Goal: Find specific page/section: Find specific page/section

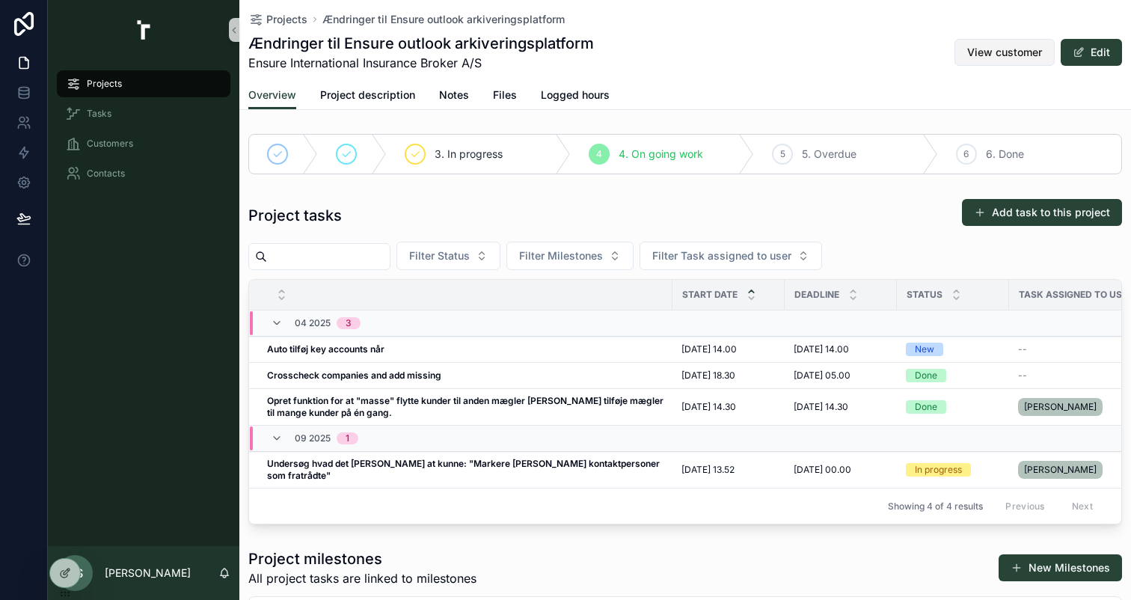
click at [990, 57] on span "View customer" at bounding box center [1004, 52] width 75 height 15
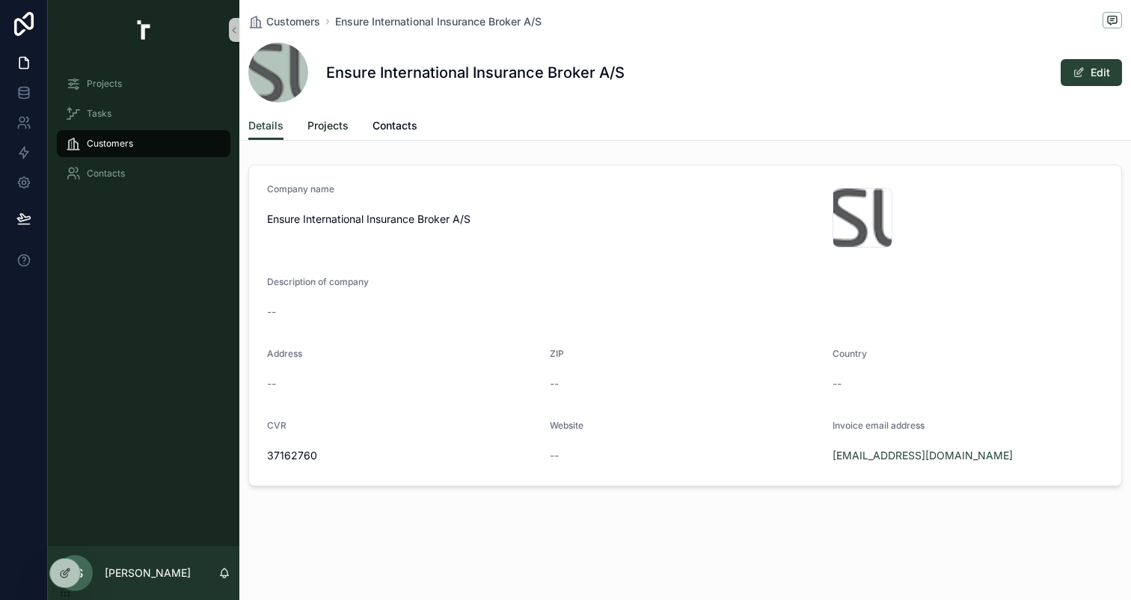
click at [319, 136] on link "Projects" at bounding box center [327, 127] width 41 height 30
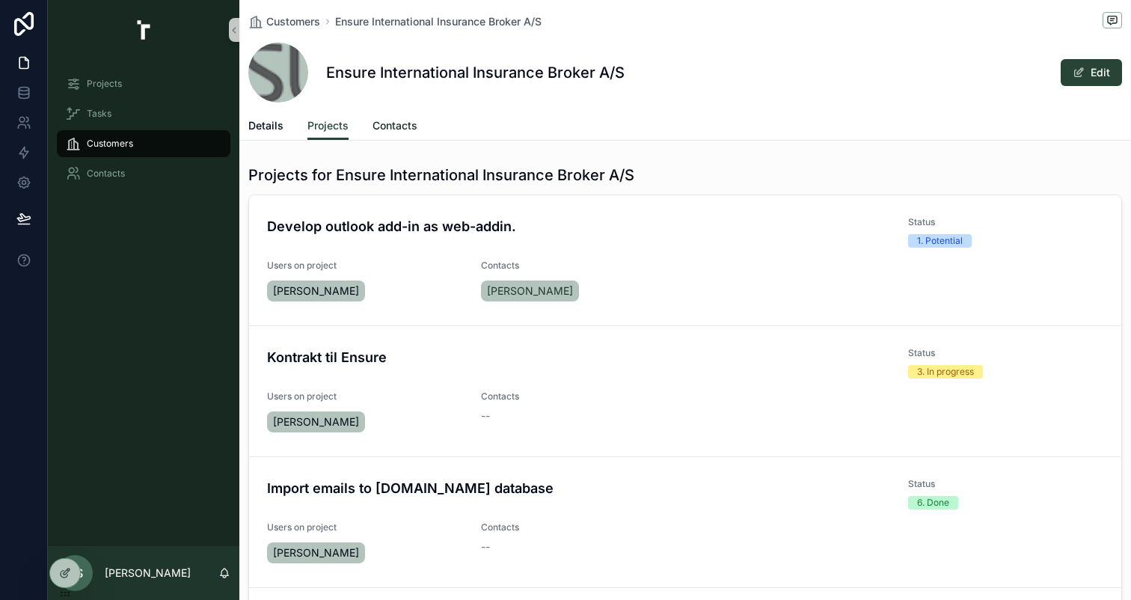
click at [382, 133] on span "Contacts" at bounding box center [395, 125] width 45 height 15
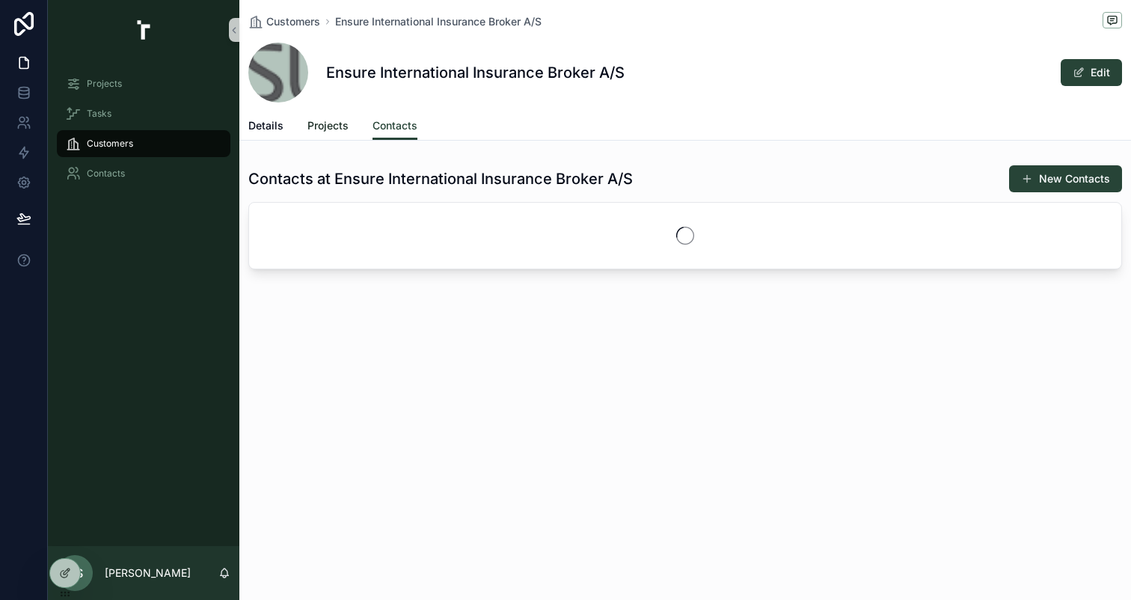
click at [322, 132] on span "Projects" at bounding box center [327, 125] width 41 height 15
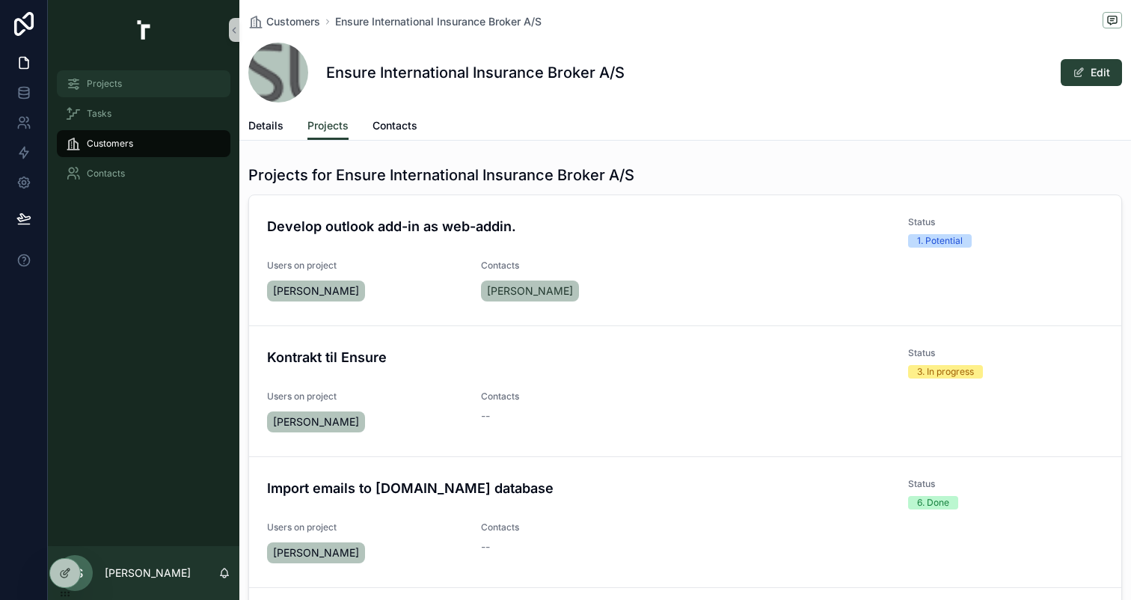
click at [162, 85] on div "Projects" at bounding box center [144, 84] width 156 height 24
